Goal: Information Seeking & Learning: Learn about a topic

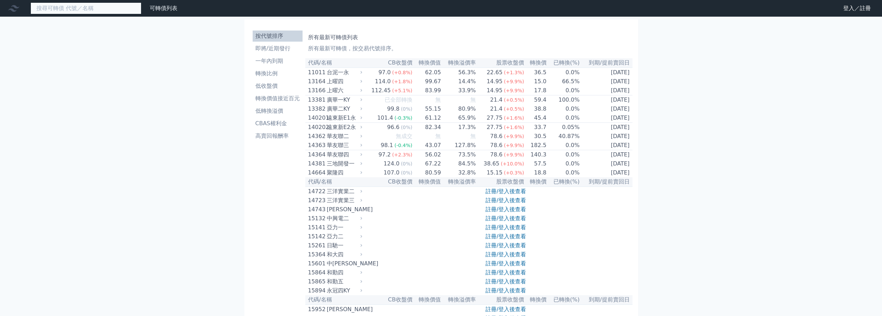
click at [87, 8] on input at bounding box center [85, 8] width 111 height 12
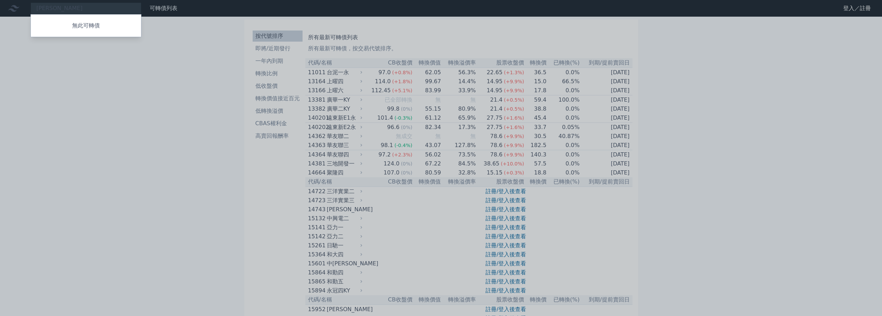
click at [113, 65] on div at bounding box center [441, 158] width 882 height 316
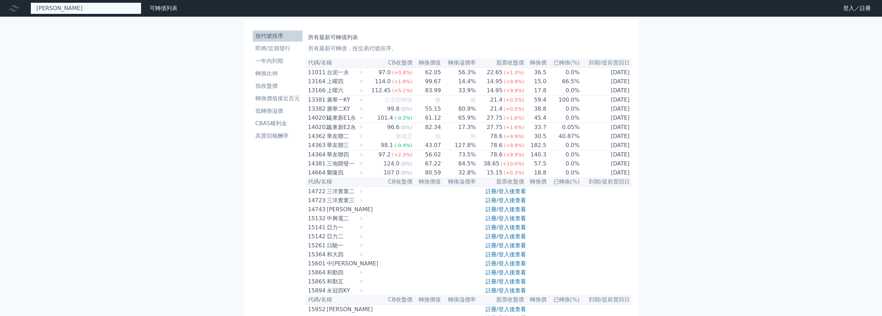
click at [87, 10] on div "[PERSON_NAME] 無此可轉債" at bounding box center [85, 8] width 111 height 12
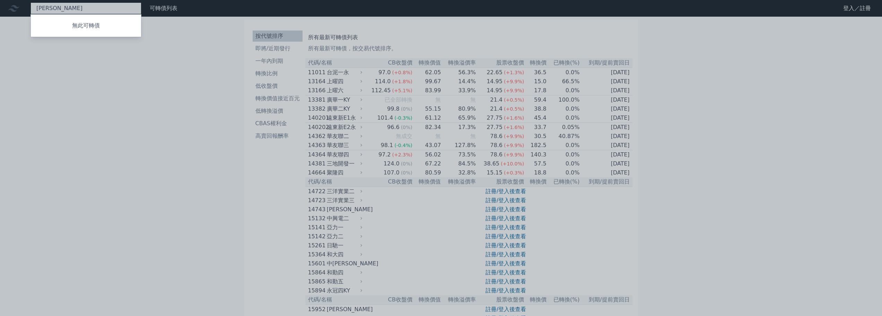
type input "漢"
click at [112, 91] on div at bounding box center [441, 158] width 882 height 316
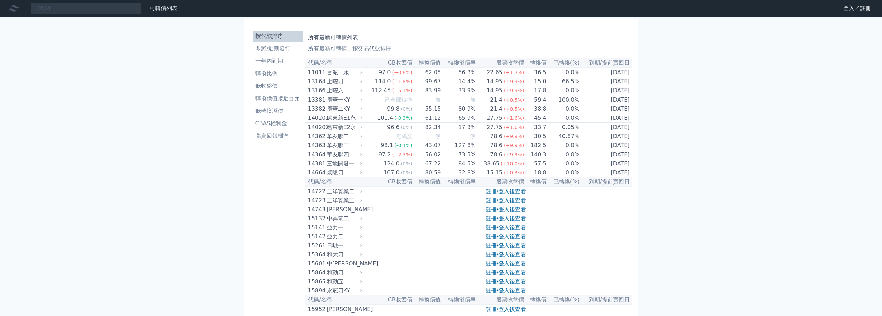
drag, startPoint x: 742, startPoint y: 90, endPoint x: 656, endPoint y: 83, distance: 85.9
drag, startPoint x: 178, startPoint y: 74, endPoint x: 175, endPoint y: 73, distance: 3.6
drag, startPoint x: 175, startPoint y: 73, endPoint x: 206, endPoint y: 68, distance: 31.3
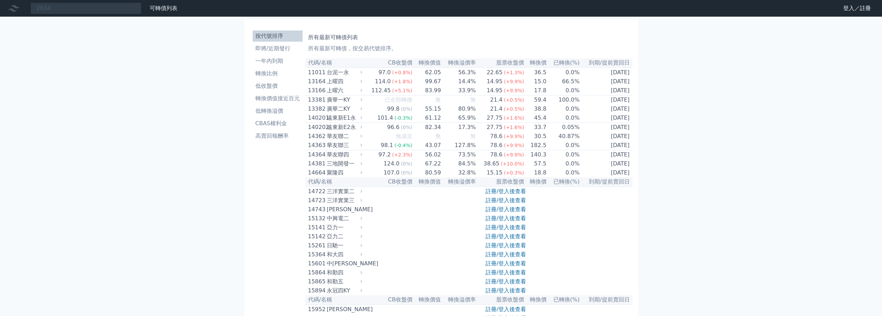
drag, startPoint x: 689, startPoint y: 86, endPoint x: 375, endPoint y: 8, distance: 323.6
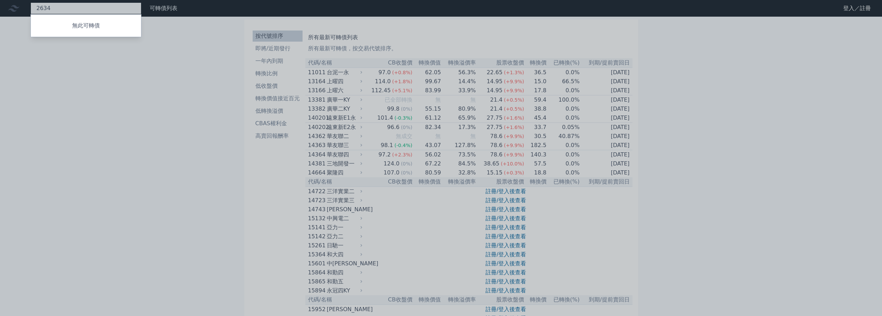
click at [113, 6] on div "2634 無此可轉債" at bounding box center [85, 8] width 111 height 12
type input "2"
type input "3257"
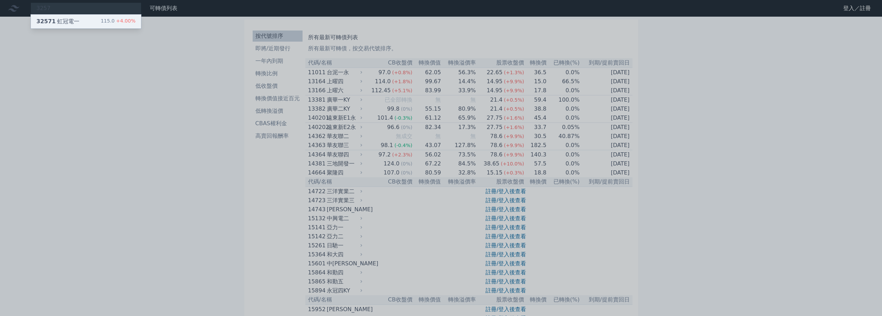
click at [74, 19] on div "32571 虹冠電一" at bounding box center [57, 21] width 43 height 8
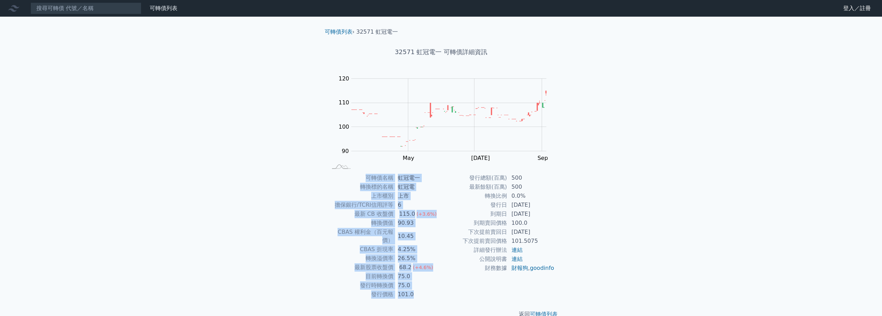
drag, startPoint x: 354, startPoint y: 175, endPoint x: 600, endPoint y: 288, distance: 270.6
click at [599, 289] on div "可轉債列表 財務數據 可轉債列表 財務數據 登入／註冊 登入／註冊 可轉債列表 › 32571 虹冠電一 32571 虹冠電一 可轉債詳細資訊 Zoom Ou…" at bounding box center [441, 164] width 882 height 329
click at [601, 288] on div "可轉債列表 財務數據 可轉債列表 財務數據 登入／註冊 登入／註冊 可轉債列表 › 32571 虹冠電一 32571 虹冠電一 可轉債詳細資訊 Zoom Ou…" at bounding box center [441, 164] width 882 height 329
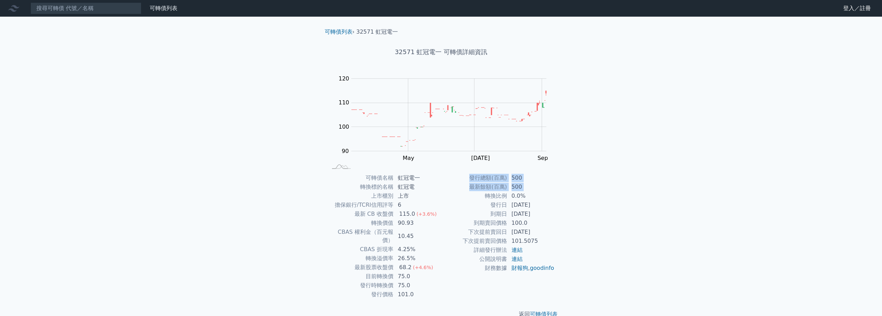
drag, startPoint x: 488, startPoint y: 198, endPoint x: 670, endPoint y: 275, distance: 198.6
click at [669, 275] on div "可轉債列表 財務數據 可轉債列表 財務數據 登入／註冊 登入／註冊 可轉債列表 › 32571 虹冠電一 32571 虹冠電一 可轉債詳細資訊 Zoom Ou…" at bounding box center [441, 164] width 882 height 329
click at [670, 275] on div "可轉債列表 財務數據 可轉債列表 財務數據 登入／註冊 登入／註冊 可轉債列表 › 32571 虹冠電一 32571 虹冠電一 可轉債詳細資訊 Zoom Ou…" at bounding box center [441, 164] width 882 height 329
drag, startPoint x: 660, startPoint y: 282, endPoint x: 603, endPoint y: 240, distance: 71.1
click at [603, 240] on div "可轉債列表 財務數據 可轉債列表 財務數據 登入／註冊 登入／註冊 可轉債列表 › 32571 虹冠電一 32571 虹冠電一 可轉債詳細資訊 Zoom Ou…" at bounding box center [441, 164] width 882 height 329
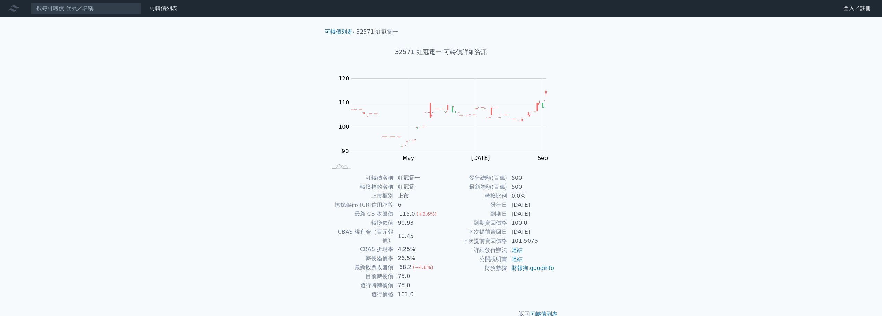
click at [603, 240] on div "可轉債列表 財務數據 可轉債列表 財務數據 登入／註冊 登入／註冊 可轉債列表 › 32571 虹冠電一 32571 虹冠電一 可轉債詳細資訊 Zoom Ou…" at bounding box center [441, 164] width 882 height 329
drag, startPoint x: 603, startPoint y: 240, endPoint x: 598, endPoint y: 266, distance: 26.8
click at [598, 266] on div "可轉債列表 財務數據 可轉債列表 財務數據 登入／註冊 登入／註冊 可轉債列表 › 32571 虹冠電一 32571 虹冠電一 可轉債詳細資訊 Zoom Ou…" at bounding box center [441, 164] width 882 height 329
drag, startPoint x: 603, startPoint y: 288, endPoint x: 625, endPoint y: 267, distance: 30.9
click at [625, 267] on div "可轉債列表 財務數據 可轉債列表 財務數據 登入／註冊 登入／註冊 可轉債列表 › 32571 虹冠電一 32571 虹冠電一 可轉債詳細資訊 Zoom Ou…" at bounding box center [441, 164] width 882 height 329
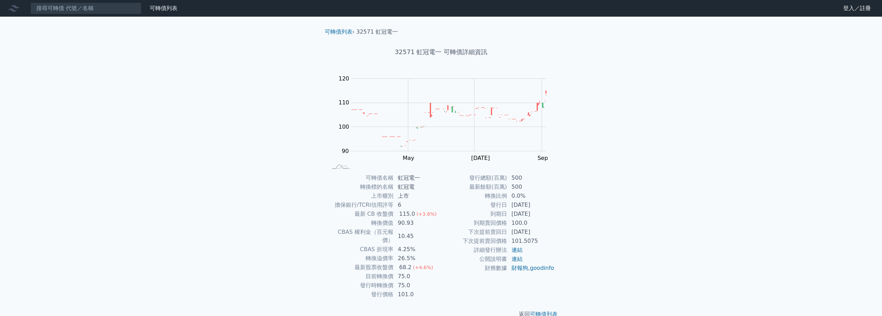
click at [625, 267] on div "可轉債列表 財務數據 可轉債列表 財務數據 登入／註冊 登入／註冊 可轉債列表 › 32571 虹冠電一 32571 虹冠電一 可轉債詳細資訊 Zoom Ou…" at bounding box center [441, 164] width 882 height 329
drag, startPoint x: 619, startPoint y: 287, endPoint x: 554, endPoint y: 248, distance: 75.4
click at [549, 246] on div "可轉債列表 財務數據 可轉債列表 財務數據 登入／註冊 登入／註冊 可轉債列表 › 32571 虹冠電一 32571 虹冠電一 可轉債詳細資訊 Zoom Ou…" at bounding box center [441, 164] width 882 height 329
click at [555, 248] on div "可轉債名稱 虹冠電一 轉換標的名稱 虹冠電 上市櫃別 上市 擔保銀行/TCRI信用評等 6 最新 CB 收盤價 115.0 (+3.6%) 轉換價值 90.9…" at bounding box center [441, 235] width 244 height 125
drag, startPoint x: 601, startPoint y: 287, endPoint x: 641, endPoint y: 255, distance: 51.3
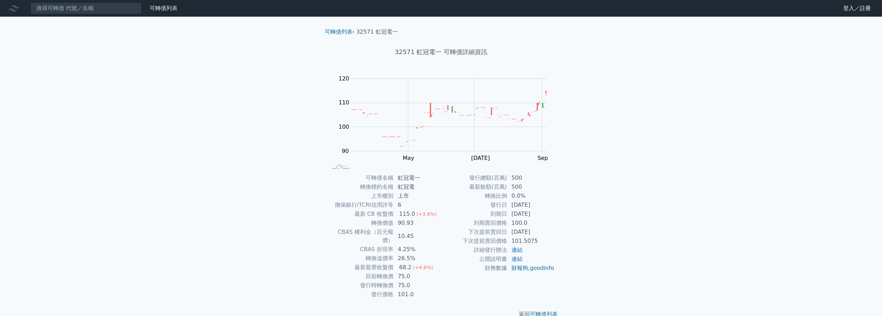
click at [641, 255] on div "可轉債列表 財務數據 可轉債列表 財務數據 登入／註冊 登入／註冊 可轉債列表 › 32571 虹冠電一 32571 虹冠電一 可轉債詳細資訊 Zoom Ou…" at bounding box center [441, 164] width 882 height 329
drag, startPoint x: 606, startPoint y: 286, endPoint x: 561, endPoint y: 251, distance: 56.6
click at [558, 249] on div "可轉債列表 財務數據 可轉債列表 財務數據 登入／註冊 登入／註冊 可轉債列表 › 32571 虹冠電一 32571 虹冠電一 可轉債詳細資訊 Zoom Ou…" at bounding box center [441, 164] width 882 height 329
click at [611, 258] on div "可轉債列表 財務數據 可轉債列表 財務數據 登入／註冊 登入／註冊 可轉債列表 › 32571 虹冠電一 32571 虹冠電一 可轉債詳細資訊 Zoom Ou…" at bounding box center [441, 164] width 882 height 329
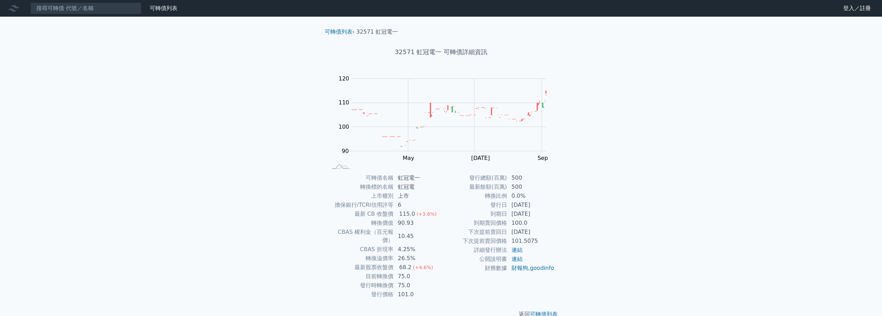
drag, startPoint x: 611, startPoint y: 258, endPoint x: 602, endPoint y: 269, distance: 14.3
click at [602, 269] on div "可轉債列表 財務數據 可轉債列表 財務數據 登入／註冊 登入／註冊 可轉債列表 › 32571 虹冠電一 32571 虹冠電一 可轉債詳細資訊 Zoom Ou…" at bounding box center [441, 164] width 882 height 329
drag, startPoint x: 602, startPoint y: 267, endPoint x: 592, endPoint y: 276, distance: 12.8
click at [592, 276] on div "可轉債列表 財務數據 可轉債列表 財務數據 登入／註冊 登入／註冊 可轉債列表 › 32571 虹冠電一 32571 虹冠電一 可轉債詳細資訊 Zoom Ou…" at bounding box center [441, 164] width 882 height 329
drag, startPoint x: 592, startPoint y: 276, endPoint x: 586, endPoint y: 283, distance: 9.6
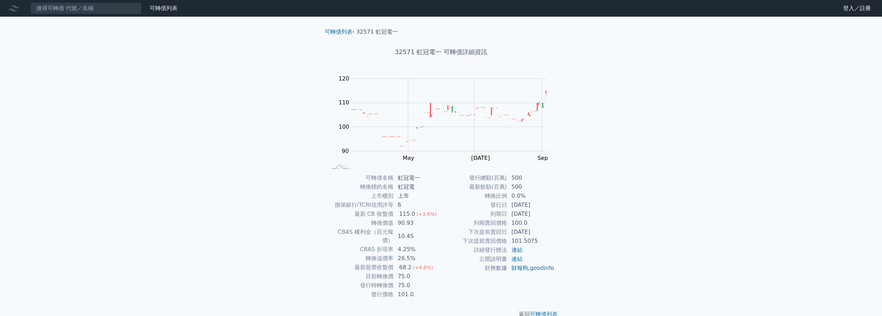
click at [586, 283] on div "可轉債列表 財務數據 可轉債列表 財務數據 登入／註冊 登入／註冊 可轉債列表 › 32571 虹冠電一 32571 虹冠電一 可轉債詳細資訊 Zoom Ou…" at bounding box center [441, 164] width 882 height 329
drag, startPoint x: 576, startPoint y: 286, endPoint x: 665, endPoint y: 264, distance: 92.1
click at [665, 264] on div "可轉債列表 財務數據 可轉債列表 財務數據 登入／註冊 登入／註冊 可轉債列表 › 32571 虹冠電一 32571 虹冠電一 可轉債詳細資訊 Zoom Ou…" at bounding box center [441, 164] width 882 height 329
drag, startPoint x: 665, startPoint y: 264, endPoint x: 635, endPoint y: 274, distance: 31.7
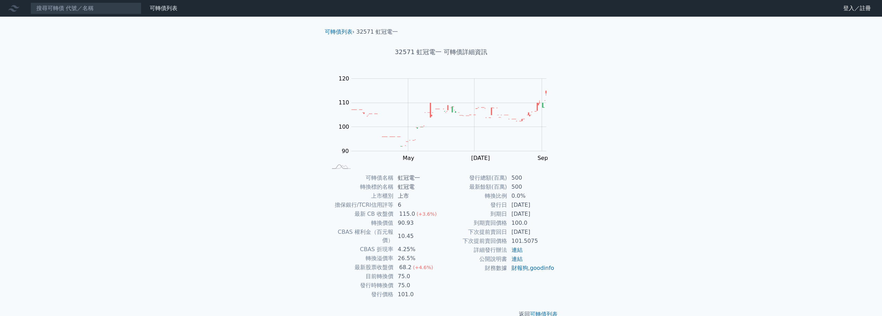
click at [635, 274] on div "可轉債列表 財務數據 可轉債列表 財務數據 登入／註冊 登入／註冊 可轉債列表 › 32571 虹冠電一 32571 虹冠電一 可轉債詳細資訊 Zoom Ou…" at bounding box center [441, 164] width 882 height 329
drag, startPoint x: 362, startPoint y: 220, endPoint x: 435, endPoint y: 226, distance: 73.0
click at [435, 226] on tr "轉換價值 90.93" at bounding box center [384, 222] width 114 height 9
click at [252, 193] on div "可轉債列表 財務數據 可轉債列表 財務數據 登入／註冊 登入／註冊 可轉債列表 › 32571 虹冠電一 32571 虹冠電一 可轉債詳細資訊 Zoom Ou…" at bounding box center [441, 164] width 882 height 329
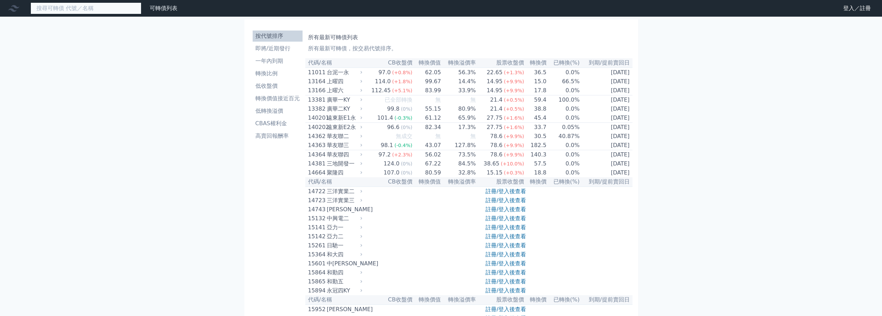
click at [91, 8] on input at bounding box center [85, 8] width 111 height 12
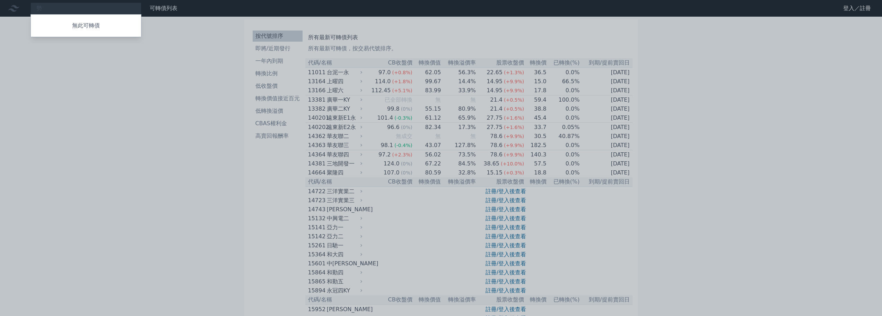
drag, startPoint x: 65, startPoint y: 9, endPoint x: -3, endPoint y: 6, distance: 68.3
click at [52, 8] on div at bounding box center [441, 158] width 882 height 316
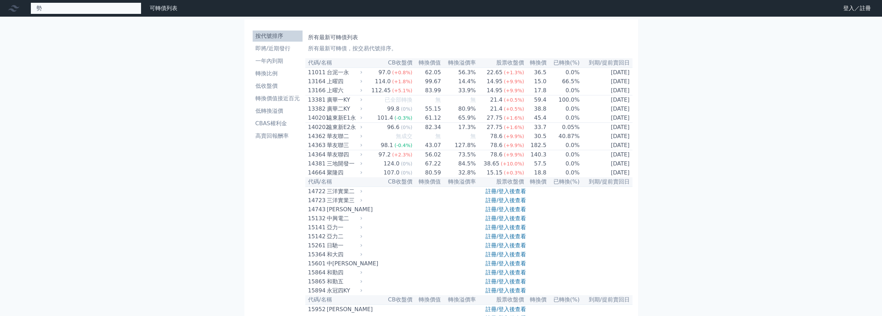
click at [49, 8] on div "勢 無此可轉債" at bounding box center [85, 8] width 111 height 12
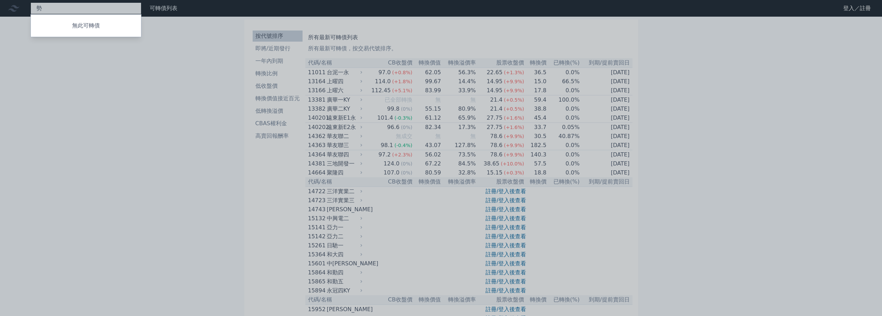
paste input "意德士"
type input "意德士"
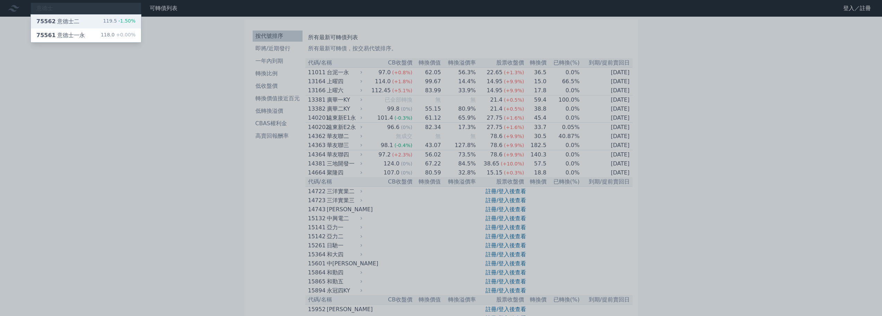
drag, startPoint x: 71, startPoint y: 21, endPoint x: 155, endPoint y: 37, distance: 84.6
click at [71, 22] on div "75562 意德士二" at bounding box center [57, 21] width 43 height 8
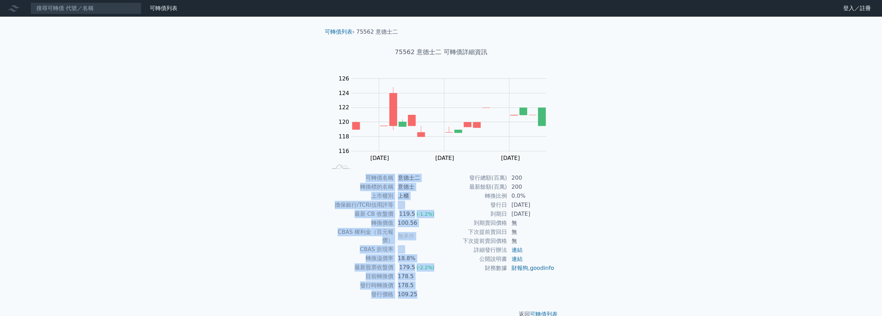
drag, startPoint x: 352, startPoint y: 181, endPoint x: 577, endPoint y: 274, distance: 243.9
click at [576, 274] on div "可轉債列表 財務數據 可轉債列表 財務數據 登入／註冊 登入／註冊 可轉債列表 › 75562 意德士二 75562 意德士二 可轉債詳細資訊 Zoom Ou…" at bounding box center [441, 164] width 882 height 329
click at [577, 274] on div "可轉債列表 財務數據 可轉債列表 財務數據 登入／註冊 登入／註冊 可轉債列表 › 75562 意德士二 75562 意德士二 可轉債詳細資訊 Zoom Ou…" at bounding box center [441, 164] width 882 height 329
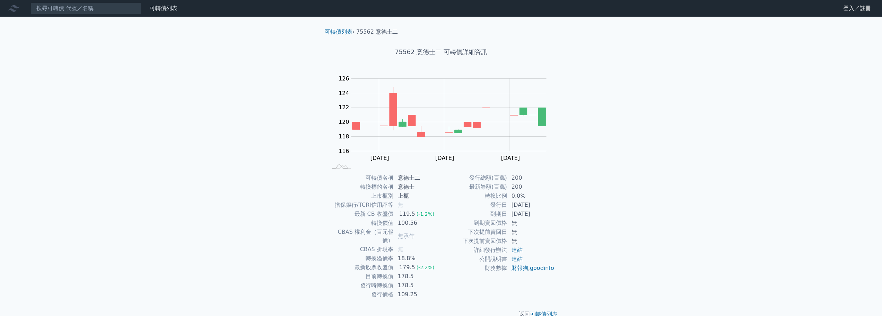
drag, startPoint x: 597, startPoint y: 256, endPoint x: 609, endPoint y: 221, distance: 36.4
click at [607, 221] on div "可轉債列表 財務數據 可轉債列表 財務數據 登入／註冊 登入／註冊 可轉債列表 › 75562 意德士二 75562 意德士二 可轉債詳細資訊 Zoom Ou…" at bounding box center [441, 164] width 882 height 329
click at [611, 222] on div "可轉債列表 財務數據 可轉債列表 財務數據 登入／註冊 登入／註冊 可轉債列表 › 75562 意德士二 75562 意德士二 可轉債詳細資訊 Zoom Ou…" at bounding box center [441, 164] width 882 height 329
drag, startPoint x: 611, startPoint y: 222, endPoint x: 603, endPoint y: 230, distance: 11.8
click at [603, 230] on div "可轉債列表 財務數據 可轉債列表 財務數據 登入／註冊 登入／註冊 可轉債列表 › 75562 意德士二 75562 意德士二 可轉債詳細資訊 Zoom Ou…" at bounding box center [441, 164] width 882 height 329
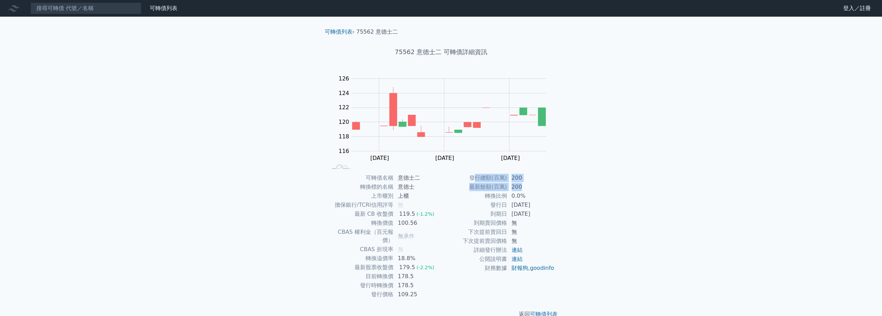
drag, startPoint x: 476, startPoint y: 178, endPoint x: 525, endPoint y: 186, distance: 49.1
click at [522, 184] on tbody "發行總額(百萬) 200 最新餘額(百萬) 200 轉換比例 0.0% 發行日 2025-08-15 到期日 2028-08-15 到期賣回價格 無 下次提前…" at bounding box center [498, 222] width 114 height 99
click at [525, 186] on td "200" at bounding box center [530, 186] width 47 height 9
drag, startPoint x: 532, startPoint y: 189, endPoint x: 565, endPoint y: 182, distance: 34.3
click at [562, 182] on div "可轉債名稱 意德士二 轉換標的名稱 意德士 上市櫃別 上櫃 擔保銀行/TCRI信用評等 無 最新 CB 收盤價 119.5 (-1.2%) 轉換價值 100.…" at bounding box center [441, 235] width 244 height 125
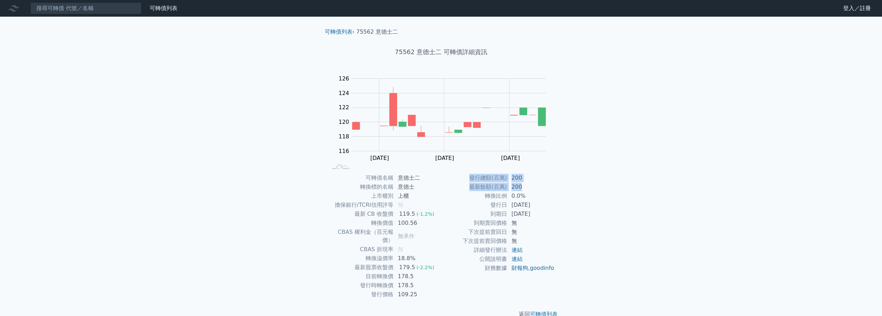
click at [565, 182] on div "可轉債列表 › 75562 意德士二 75562 意德士二 可轉債詳細資訊 Zoom Out 116 112 114 116 118 120 122 124 …" at bounding box center [441, 173] width 266 height 313
drag, startPoint x: 565, startPoint y: 182, endPoint x: 576, endPoint y: 207, distance: 26.5
click at [575, 207] on div "可轉債列表 財務數據 可轉債列表 財務數據 登入／註冊 登入／註冊 可轉債列表 › 75562 意德士二 75562 意德士二 可轉債詳細資訊 Zoom Ou…" at bounding box center [441, 164] width 882 height 329
drag, startPoint x: 630, startPoint y: 221, endPoint x: 623, endPoint y: 232, distance: 13.5
click at [623, 232] on div "可轉債列表 財務數據 可轉債列表 財務數據 登入／註冊 登入／註冊 可轉債列表 › 75562 意德士二 75562 意德士二 可轉債詳細資訊 Zoom Ou…" at bounding box center [441, 164] width 882 height 329
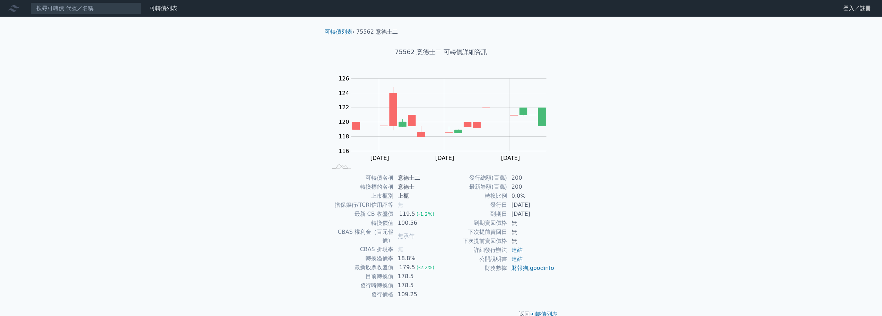
drag, startPoint x: 239, startPoint y: 125, endPoint x: 222, endPoint y: 126, distance: 17.1
click at [222, 126] on div "可轉債列表 財務數據 可轉債列表 財務數據 登入／註冊 登入／註冊 可轉債列表 › 75562 意德士二 75562 意德士二 可轉債詳細資訊 Zoom Ou…" at bounding box center [441, 164] width 882 height 329
drag, startPoint x: 633, startPoint y: 137, endPoint x: 616, endPoint y: 126, distance: 20.4
click at [616, 126] on div "可轉債列表 財務數據 可轉債列表 財務數據 登入／註冊 登入／註冊 可轉債列表 › 75562 意德士二 75562 意德士二 可轉債詳細資訊 Zoom Ou…" at bounding box center [441, 164] width 882 height 329
drag, startPoint x: 616, startPoint y: 126, endPoint x: 599, endPoint y: 106, distance: 25.6
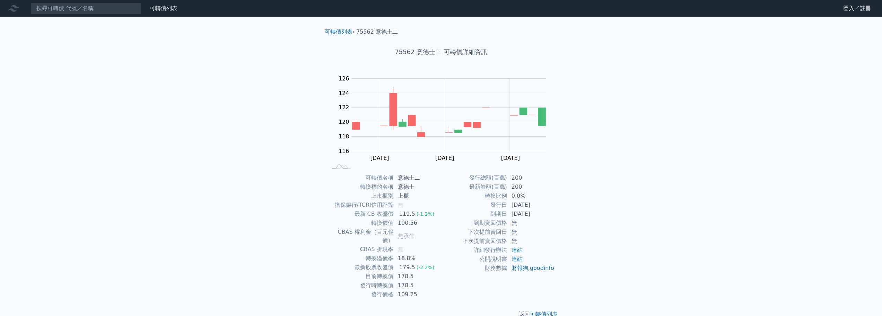
click at [599, 106] on div "可轉債列表 財務數據 可轉債列表 財務數據 登入／註冊 登入／註冊 可轉債列表 › 75562 意德士二 75562 意德士二 可轉債詳細資訊 Zoom Ou…" at bounding box center [441, 164] width 882 height 329
drag, startPoint x: 599, startPoint y: 106, endPoint x: 599, endPoint y: 91, distance: 14.9
click at [599, 91] on div "可轉債列表 財務數據 可轉債列表 財務數據 登入／註冊 登入／註冊 可轉債列表 › 75562 意德士二 75562 意德士二 可轉債詳細資訊 Zoom Ou…" at bounding box center [441, 164] width 882 height 329
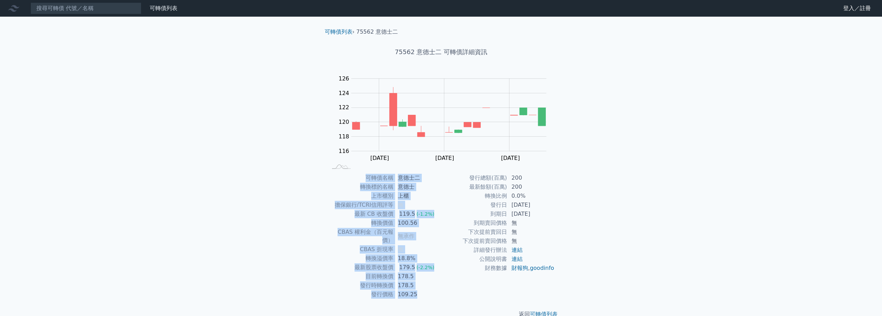
drag, startPoint x: 365, startPoint y: 181, endPoint x: 573, endPoint y: 272, distance: 227.5
click at [573, 272] on div "可轉債列表 › 75562 意德士二 75562 意德士二 可轉債詳細資訊 Zoom Out 116 112 114 116 118 120 122 124 …" at bounding box center [441, 173] width 266 height 313
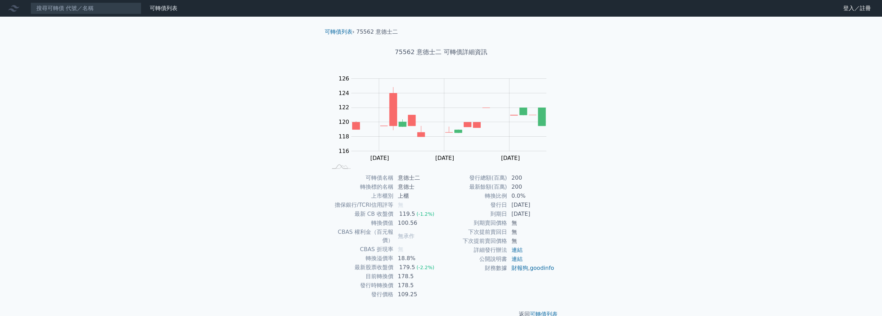
drag, startPoint x: 460, startPoint y: 176, endPoint x: 604, endPoint y: 256, distance: 164.3
click at [604, 256] on div "可轉債列表 財務數據 可轉債列表 財務數據 登入／註冊 登入／註冊 可轉債列表 › 75562 意德士二 75562 意德士二 可轉債詳細資訊 Zoom Ou…" at bounding box center [441, 164] width 882 height 329
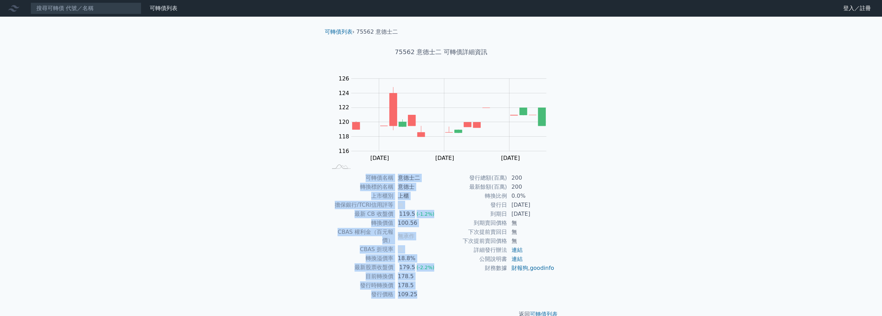
drag, startPoint x: 607, startPoint y: 272, endPoint x: 335, endPoint y: 181, distance: 286.5
click at [335, 181] on div "可轉債列表 財務數據 可轉債列表 財務數據 登入／註冊 登入／註冊 可轉債列表 › 75562 意德士二 75562 意德士二 可轉債詳細資訊 Zoom Ou…" at bounding box center [441, 164] width 882 height 329
click at [335, 181] on td "可轉債名稱" at bounding box center [360, 177] width 66 height 9
drag, startPoint x: 342, startPoint y: 179, endPoint x: 635, endPoint y: 258, distance: 303.7
click at [635, 258] on div "可轉債列表 財務數據 可轉債列表 財務數據 登入／註冊 登入／註冊 可轉債列表 › 75562 意德士二 75562 意德士二 可轉債詳細資訊 Zoom Ou…" at bounding box center [441, 164] width 882 height 329
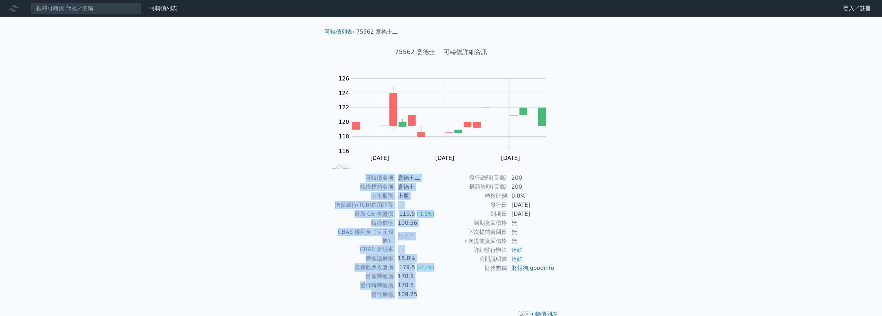
click at [635, 258] on div "可轉債列表 財務數據 可轉債列表 財務數據 登入／註冊 登入／註冊 可轉債列表 › 75562 意德士二 75562 意德士二 可轉債詳細資訊 Zoom Ou…" at bounding box center [441, 164] width 882 height 329
drag, startPoint x: 627, startPoint y: 279, endPoint x: 350, endPoint y: 175, distance: 296.5
click at [350, 175] on div "可轉債列表 財務數據 可轉債列表 財務數據 登入／註冊 登入／註冊 可轉債列表 › 75562 意德士二 75562 意德士二 可轉債詳細資訊 Zoom Ou…" at bounding box center [441, 164] width 882 height 329
click at [350, 175] on td "可轉債名稱" at bounding box center [360, 177] width 66 height 9
drag, startPoint x: 353, startPoint y: 177, endPoint x: 595, endPoint y: 264, distance: 257.0
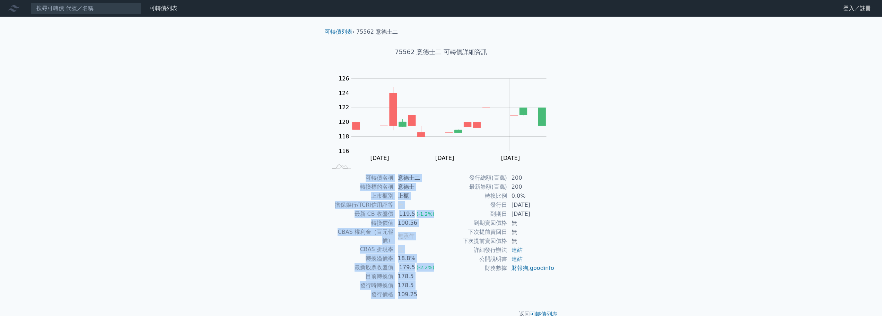
click at [595, 264] on div "可轉債列表 財務數據 可轉債列表 財務數據 登入／註冊 登入／註冊 可轉債列表 › 75562 意德士二 75562 意德士二 可轉債詳細資訊 Zoom Ou…" at bounding box center [441, 164] width 882 height 329
drag, startPoint x: 586, startPoint y: 275, endPoint x: 343, endPoint y: 182, distance: 260.8
click at [343, 182] on div "可轉債列表 財務數據 可轉債列表 財務數據 登入／註冊 登入／註冊 可轉債列表 › 75562 意德士二 75562 意德士二 可轉債詳細資訊 Zoom Ou…" at bounding box center [441, 164] width 882 height 329
click at [343, 182] on td "可轉債名稱" at bounding box center [360, 177] width 66 height 9
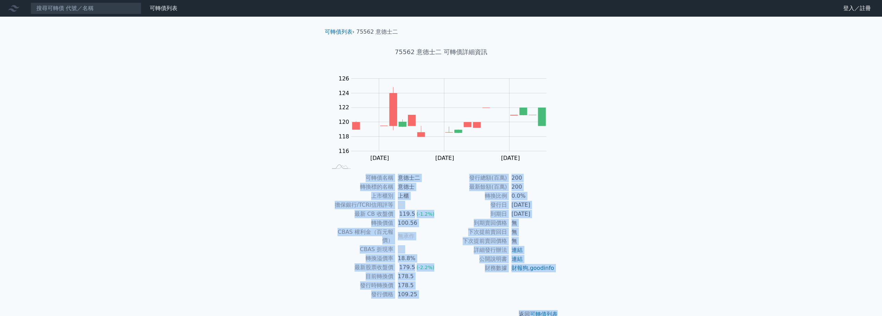
drag, startPoint x: 351, startPoint y: 182, endPoint x: 580, endPoint y: 292, distance: 254.2
click at [580, 292] on div "可轉債列表 財務數據 可轉債列表 財務數據 登入／註冊 登入／註冊 可轉債列表 › 75562 意德士二 75562 意德士二 可轉債詳細資訊 Zoom Ou…" at bounding box center [441, 164] width 882 height 329
click at [580, 278] on div "可轉債列表 財務數據 可轉債列表 財務數據 登入／註冊 登入／註冊 可轉債列表 › 75562 意德士二 75562 意德士二 可轉債詳細資訊 Zoom Ou…" at bounding box center [441, 164] width 882 height 329
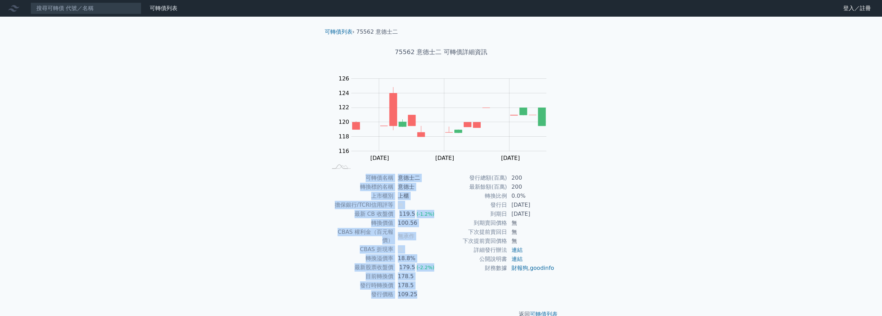
drag, startPoint x: 526, startPoint y: 267, endPoint x: 342, endPoint y: 181, distance: 203.5
click at [342, 181] on div "可轉債列表 財務數據 可轉債列表 財務數據 登入／註冊 登入／註冊 可轉債列表 › 75562 意德士二 75562 意德士二 可轉債詳細資訊 Zoom Ou…" at bounding box center [441, 164] width 882 height 329
click at [342, 181] on td "可轉債名稱" at bounding box center [360, 177] width 66 height 9
drag, startPoint x: 362, startPoint y: 178, endPoint x: 573, endPoint y: 275, distance: 233.0
click at [572, 275] on div "可轉債列表 › 75562 意德士二 75562 意德士二 可轉債詳細資訊 Zoom Out 116 112 114 116 118 120 122 124 …" at bounding box center [441, 173] width 266 height 313
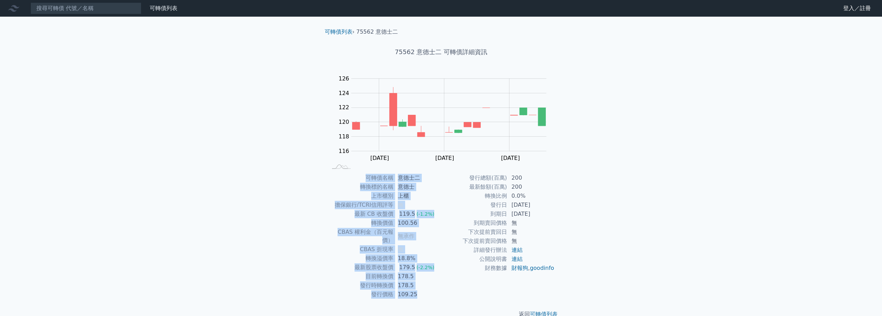
click at [574, 275] on div "可轉債列表 › 75562 意德士二 75562 意德士二 可轉債詳細資訊 Zoom Out 116 112 114 116 118 120 122 124 …" at bounding box center [441, 173] width 266 height 313
drag, startPoint x: 580, startPoint y: 272, endPoint x: 362, endPoint y: 176, distance: 238.0
click at [362, 176] on div "可轉債列表 財務數據 可轉債列表 財務數據 登入／註冊 登入／註冊 可轉債列表 › 75562 意德士二 75562 意德士二 可轉債詳細資訊 Zoom Ou…" at bounding box center [441, 164] width 882 height 329
click at [362, 176] on td "可轉債名稱" at bounding box center [360, 177] width 66 height 9
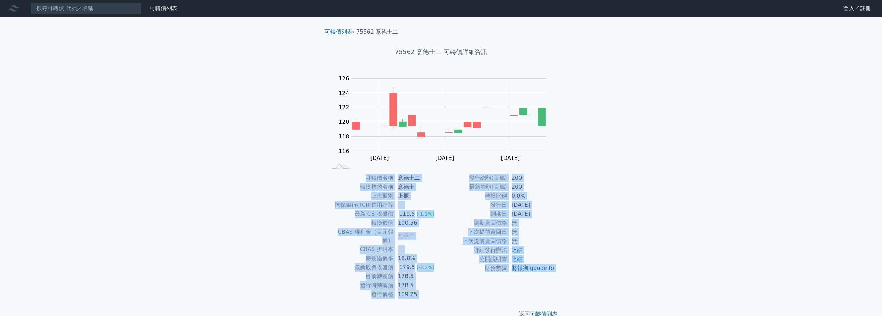
drag, startPoint x: 362, startPoint y: 176, endPoint x: 565, endPoint y: 273, distance: 224.9
click at [565, 272] on div "可轉債列表 › 75562 意德士二 75562 意德士二 可轉債詳細資訊 Zoom Out 116 112 114 116 118 120 122 124 …" at bounding box center [441, 173] width 266 height 313
click at [567, 273] on div "可轉債列表 › 75562 意德士二 75562 意德士二 可轉債詳細資訊 Zoom Out 116 112 114 116 118 120 122 124 …" at bounding box center [441, 173] width 266 height 313
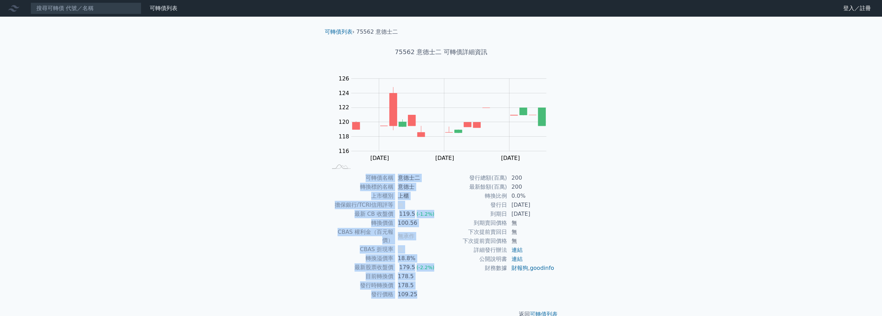
drag, startPoint x: 569, startPoint y: 271, endPoint x: 346, endPoint y: 180, distance: 240.6
click at [346, 180] on div "可轉債列表 › 75562 意德士二 75562 意德士二 可轉債詳細資訊 Zoom Out 116 112 114 116 118 120 122 124 …" at bounding box center [441, 173] width 266 height 313
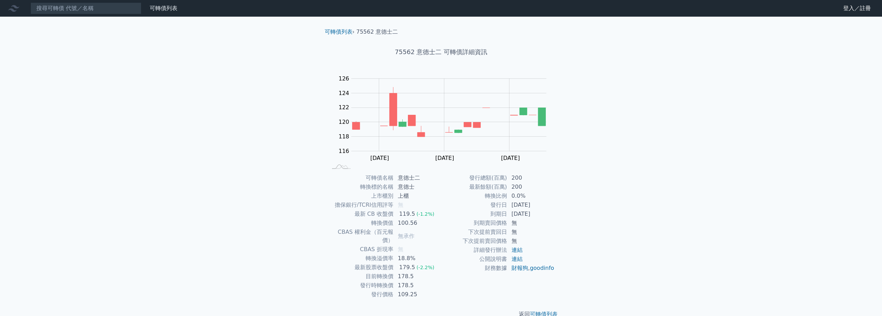
click at [266, 195] on div "可轉債列表 財務數據 可轉債列表 財務數據 登入／註冊 登入／註冊 可轉債列表 › 75562 意德士二 75562 意德士二 可轉債詳細資訊 Zoom Ou…" at bounding box center [441, 164] width 882 height 329
drag, startPoint x: 266, startPoint y: 195, endPoint x: 159, endPoint y: 133, distance: 123.1
click at [159, 133] on div "可轉債列表 財務數據 可轉債列表 財務數據 登入／註冊 登入／註冊 可轉債列表 › 75562 意德士二 75562 意德士二 可轉債詳細資訊 Zoom Ou…" at bounding box center [441, 164] width 882 height 329
click at [80, 11] on input at bounding box center [85, 8] width 111 height 12
paste input "群翊"
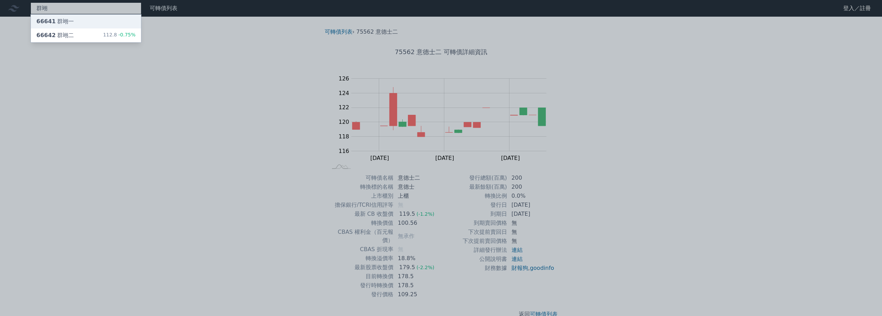
type input "群翊"
click at [82, 18] on div "66641 群翊一" at bounding box center [86, 22] width 110 height 14
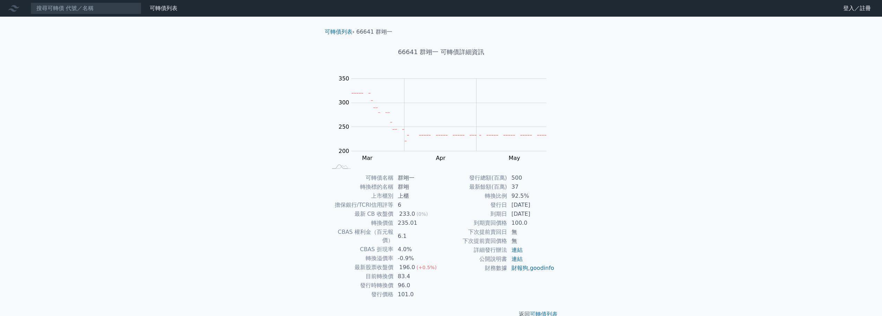
drag, startPoint x: 637, startPoint y: 203, endPoint x: 623, endPoint y: 219, distance: 20.4
click at [623, 219] on div "可轉債列表 財務數據 可轉債列表 財務數據 登入／註冊 登入／註冊 可轉債列表 › 66641 群翊一 66641 群翊一 可轉債詳細資訊 Zoom Out …" at bounding box center [441, 164] width 882 height 329
drag, startPoint x: 568, startPoint y: 222, endPoint x: 598, endPoint y: 228, distance: 31.0
click at [594, 227] on div "可轉債列表 財務數據 可轉債列表 財務數據 登入／註冊 登入／註冊 可轉債列表 › 66641 群翊一 66641 群翊一 可轉債詳細資訊 Zoom Out …" at bounding box center [441, 164] width 882 height 329
click at [598, 228] on div "可轉債列表 財務數據 可轉債列表 財務數據 登入／註冊 登入／註冊 可轉債列表 › 66641 群翊一 66641 群翊一 可轉債詳細資訊 Zoom Out …" at bounding box center [441, 164] width 882 height 329
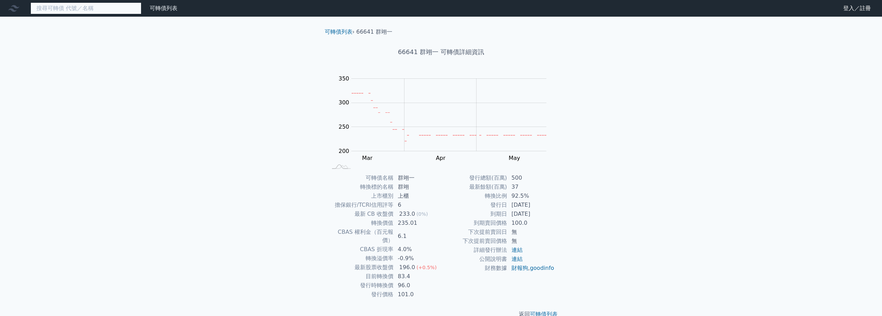
click at [64, 12] on input at bounding box center [85, 8] width 111 height 12
paste input "群翊"
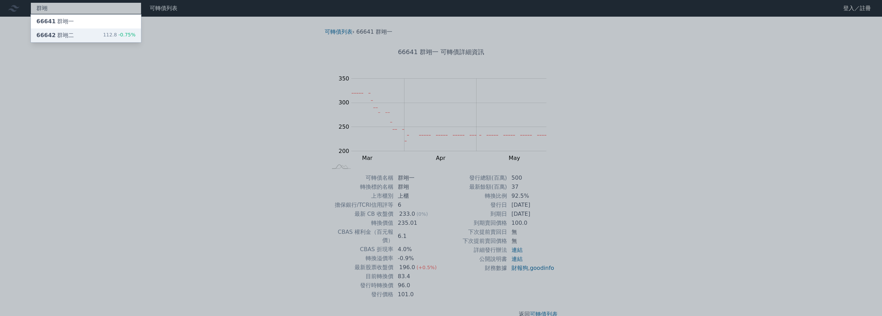
type input "群翊"
click at [68, 34] on div "66642 群翊二" at bounding box center [54, 35] width 37 height 8
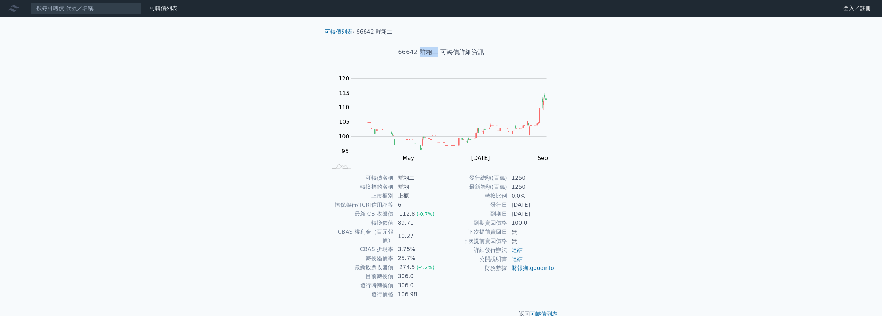
drag, startPoint x: 427, startPoint y: 50, endPoint x: 434, endPoint y: 49, distance: 7.0
click at [434, 49] on h1 "66642 群翊二 可轉債詳細資訊" at bounding box center [441, 52] width 244 height 10
